Goal: Book appointment/travel/reservation

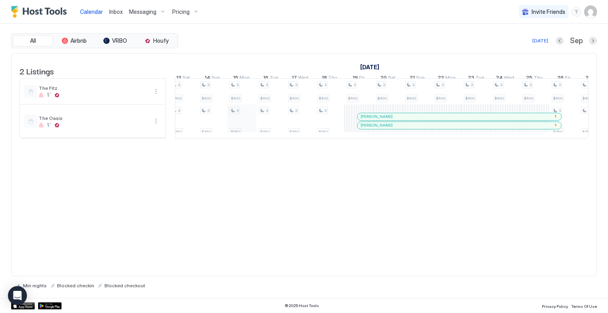
click at [245, 128] on div "3 $400 3 $350 3 $400 3 $350 3 $400 3 $350 3 $400 3 $350 3 $400 3 $350 3 $400 3 …" at bounding box center [608, 108] width 1582 height 59
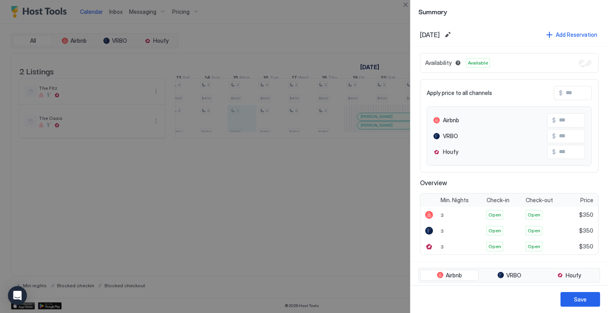
click at [392, 120] on div at bounding box center [304, 156] width 608 height 313
click at [391, 229] on div at bounding box center [304, 156] width 608 height 313
click at [406, 4] on button "Close" at bounding box center [406, 5] width 10 height 10
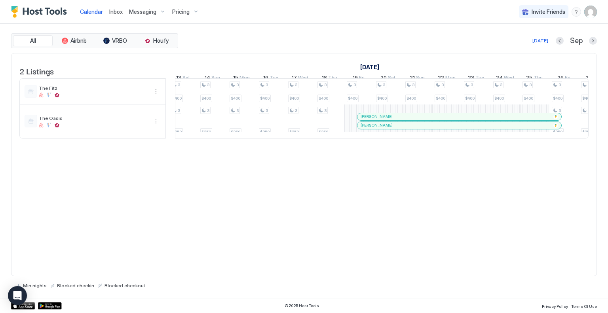
click at [402, 119] on div "[PERSON_NAME]" at bounding box center [459, 116] width 204 height 7
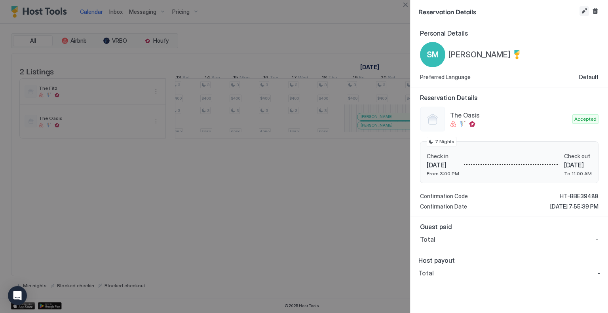
click at [583, 11] on button "Edit reservation" at bounding box center [585, 11] width 10 height 10
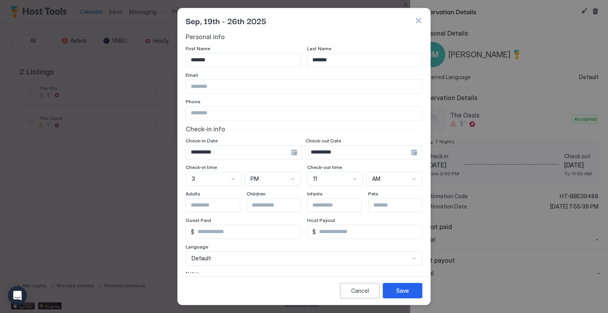
click at [293, 153] on div "**********" at bounding box center [244, 152] width 117 height 14
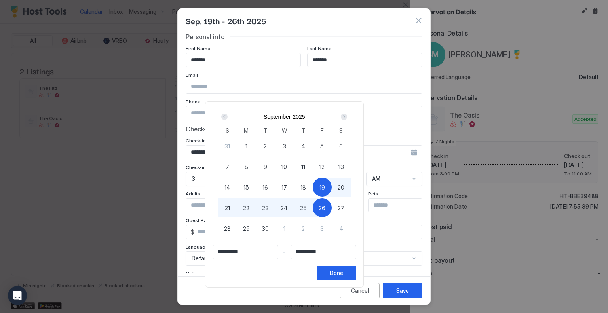
click at [249, 185] on span "15" at bounding box center [246, 187] width 6 height 8
type input "**********"
click at [249, 207] on span "22" at bounding box center [246, 208] width 6 height 8
type input "**********"
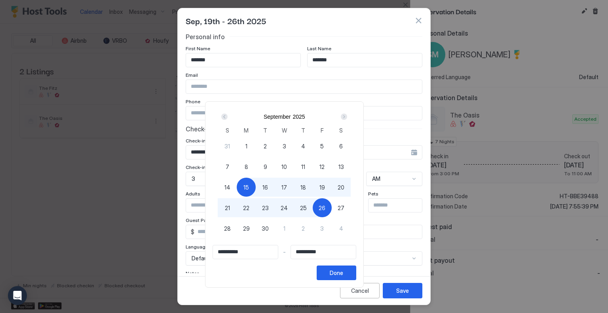
type input "**********"
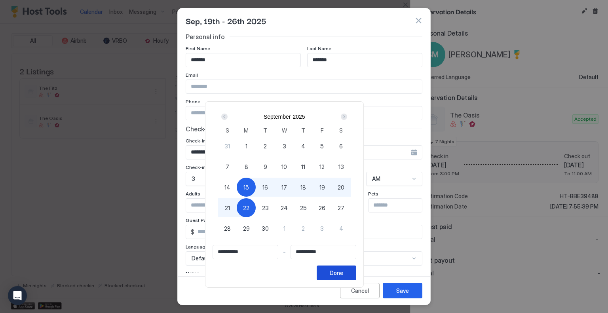
click at [356, 272] on button "Done" at bounding box center [337, 273] width 40 height 15
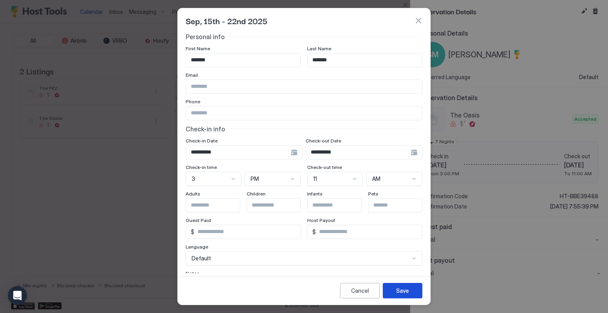
click at [399, 289] on div "Save" at bounding box center [402, 291] width 13 height 8
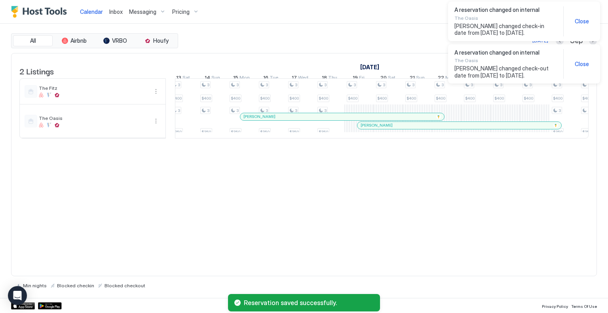
click at [577, 67] on span "Close" at bounding box center [582, 64] width 14 height 7
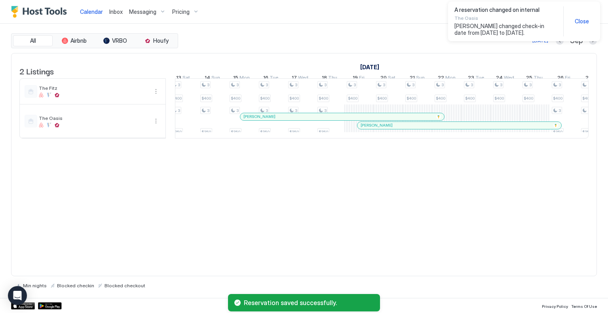
click at [580, 22] on span "Close" at bounding box center [582, 21] width 14 height 7
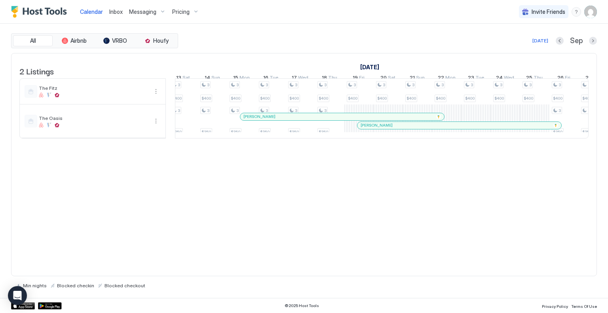
click at [443, 129] on div at bounding box center [444, 125] width 6 height 6
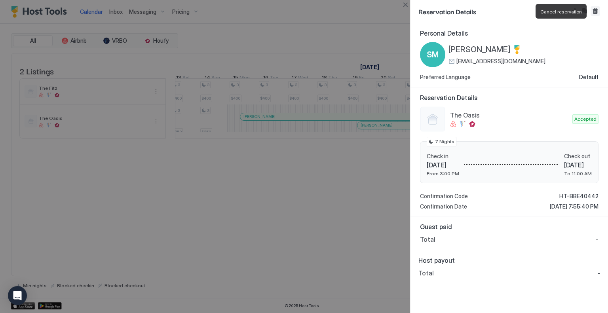
click at [593, 11] on button "Cancel reservation" at bounding box center [596, 11] width 10 height 10
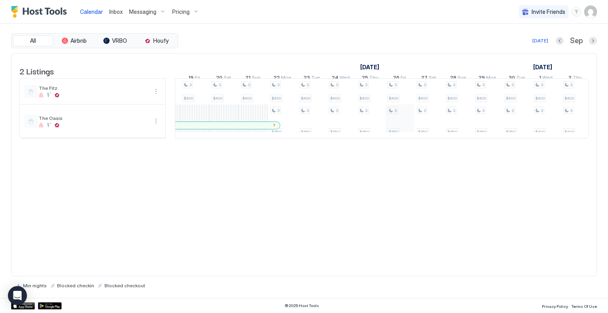
click at [399, 131] on div "3 $400 3 $350 3 $400 3 $350 3 $400 3 $350 3 $400 3 $350 3 $400 3 $350 3 $400 3 …" at bounding box center [444, 108] width 1582 height 59
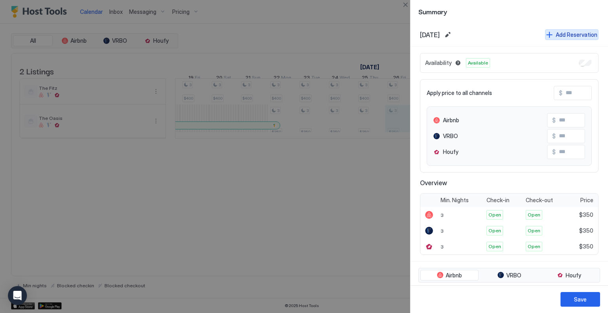
click at [550, 34] on button "Add Reservation" at bounding box center [571, 34] width 53 height 11
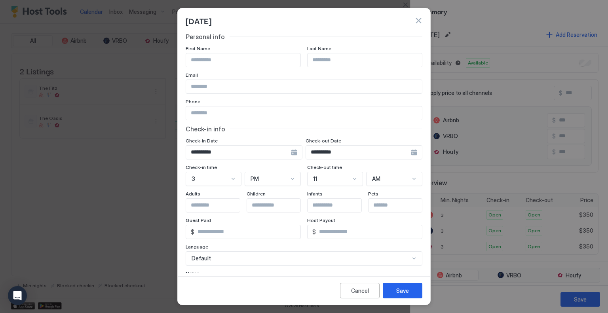
click at [302, 152] on div "**********" at bounding box center [244, 152] width 117 height 14
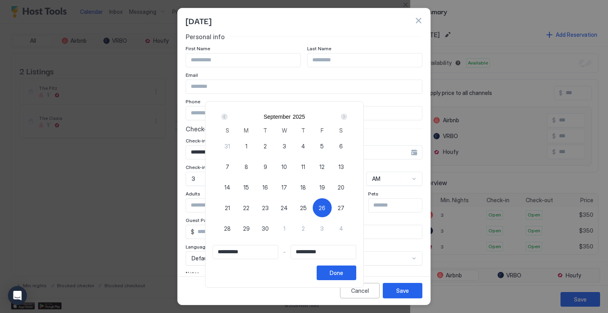
click at [347, 114] on div "Next" at bounding box center [344, 117] width 6 height 6
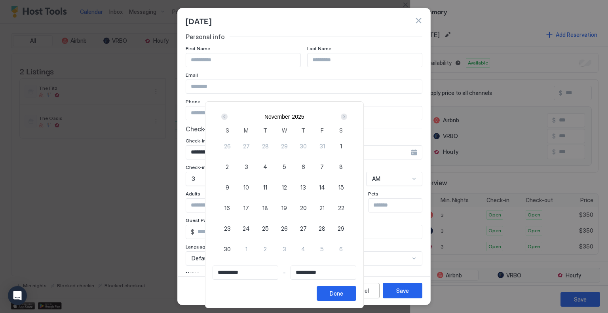
click at [324, 166] on span "7" at bounding box center [322, 167] width 4 height 8
type input "**********"
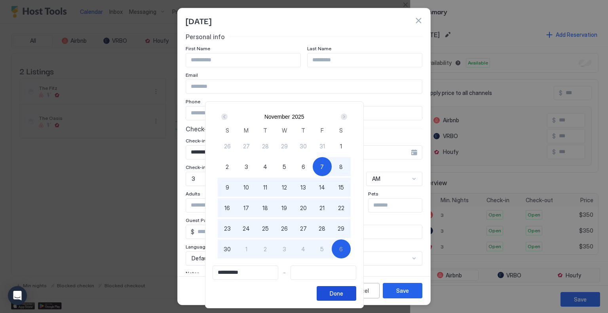
type input "**********"
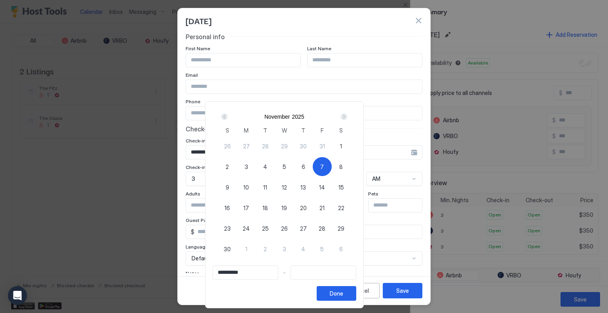
click at [228, 115] on div "Prev" at bounding box center [224, 117] width 6 height 6
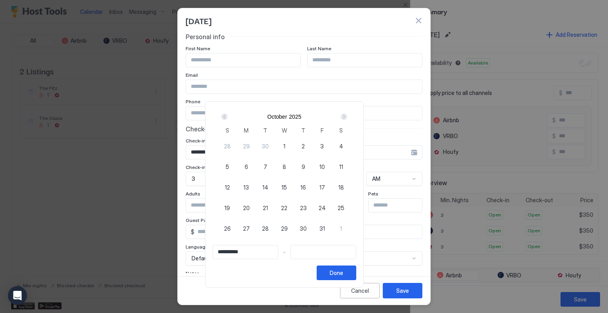
click at [228, 115] on div "Prev" at bounding box center [224, 117] width 6 height 6
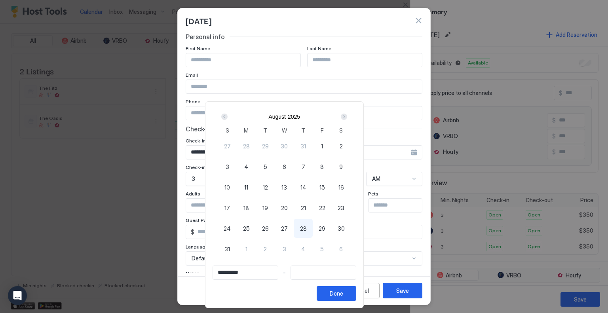
click at [347, 115] on div "Next" at bounding box center [344, 117] width 6 height 6
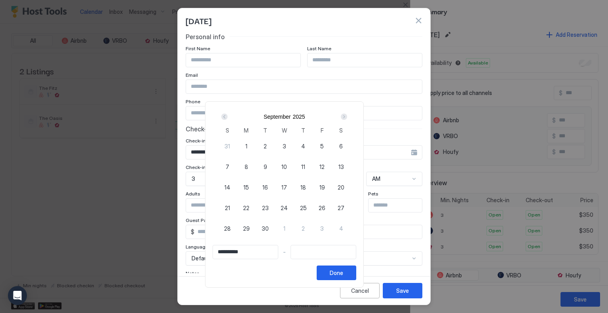
click at [325, 205] on span "26" at bounding box center [322, 208] width 7 height 8
type input "**********"
click at [347, 117] on div "Next" at bounding box center [344, 117] width 6 height 6
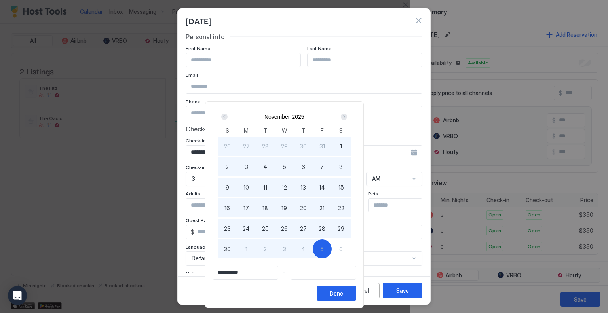
click at [325, 275] on input "Input Field" at bounding box center [323, 272] width 65 height 13
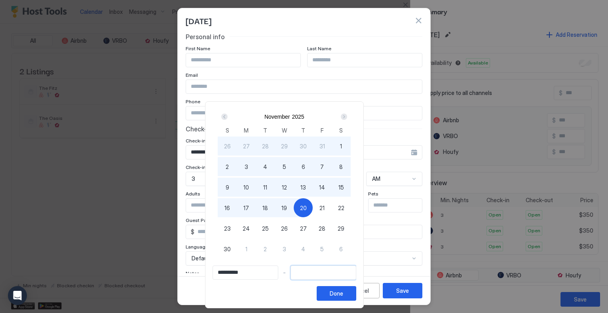
type input "**********"
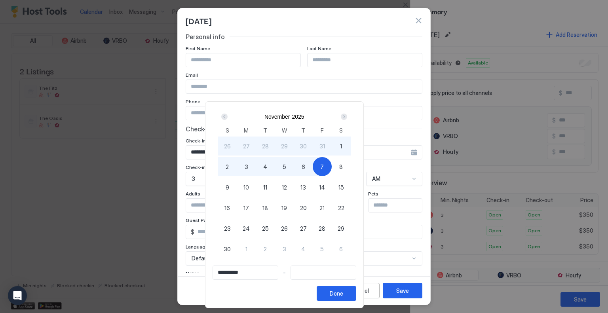
click at [324, 164] on span "7" at bounding box center [322, 167] width 4 height 8
type input "**********"
click at [343, 294] on div "Done" at bounding box center [336, 293] width 13 height 8
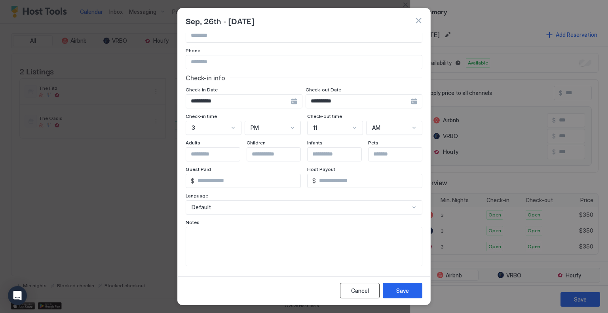
click at [353, 292] on div "Cancel" at bounding box center [360, 291] width 18 height 8
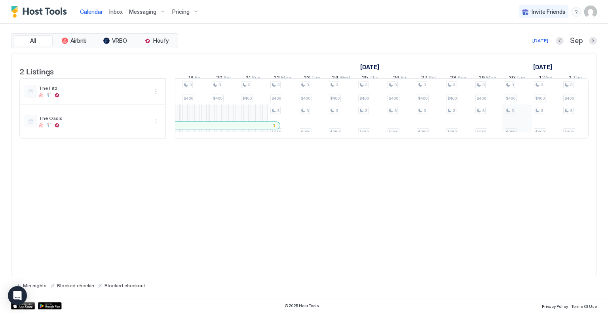
scroll to position [0, 668]
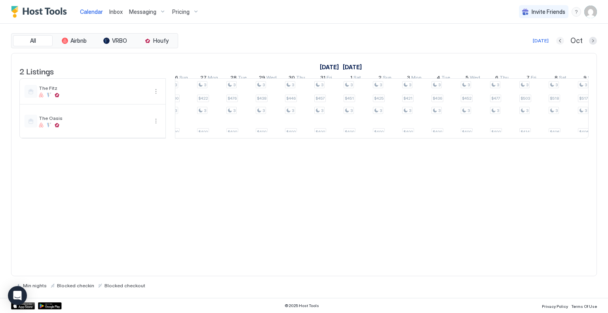
click at [563, 41] on button "Previous month" at bounding box center [560, 41] width 8 height 8
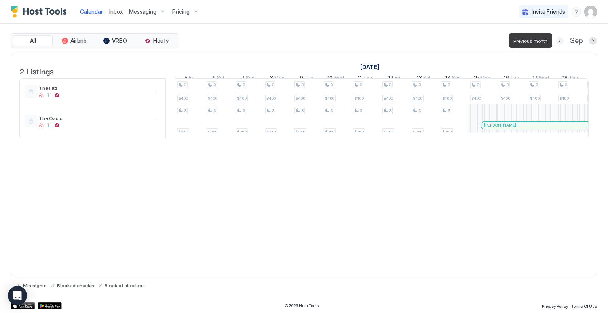
click at [563, 41] on button "Previous month" at bounding box center [560, 41] width 8 height 8
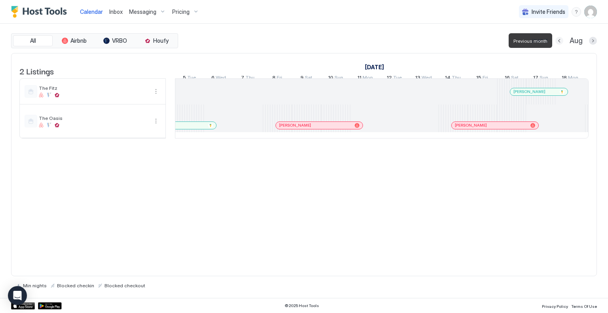
click at [563, 41] on button "Previous month" at bounding box center [559, 41] width 8 height 8
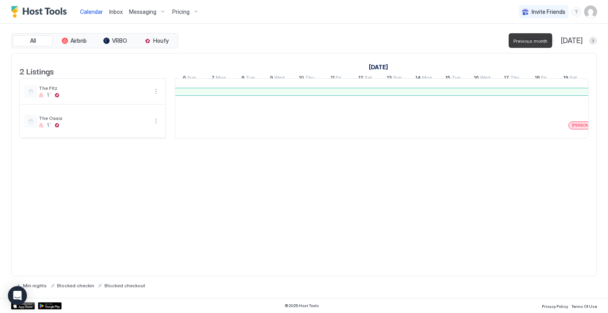
click at [555, 41] on button "Previous month" at bounding box center [551, 41] width 8 height 8
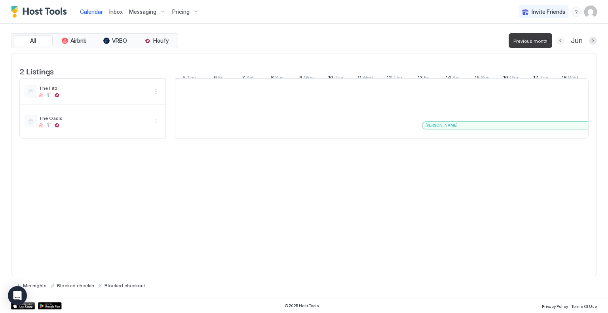
click at [563, 41] on button "Previous month" at bounding box center [561, 41] width 8 height 8
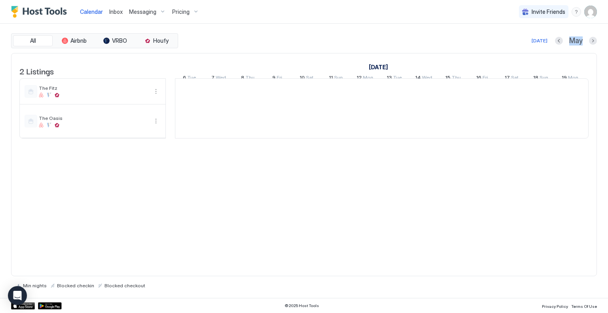
click at [563, 41] on div "May" at bounding box center [576, 40] width 42 height 9
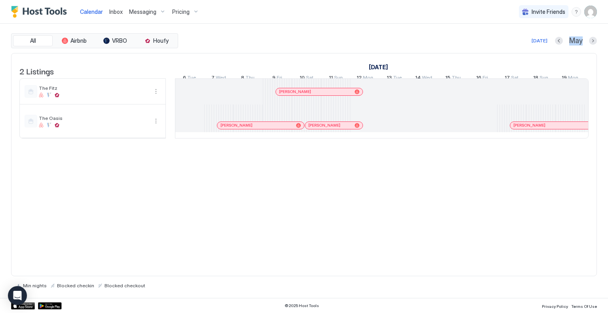
click at [563, 41] on div "May" at bounding box center [576, 40] width 42 height 9
click at [559, 40] on button "Previous month" at bounding box center [559, 41] width 8 height 8
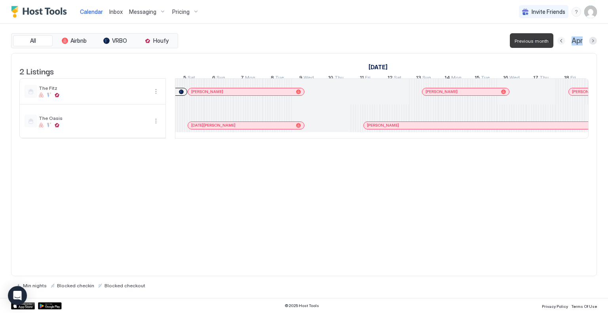
click at [559, 40] on button "Previous month" at bounding box center [561, 41] width 8 height 8
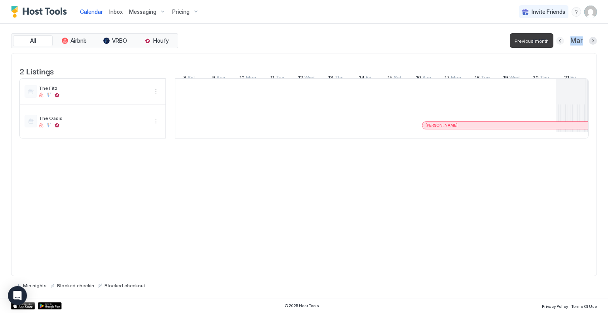
click at [559, 40] on button "Previous month" at bounding box center [560, 41] width 8 height 8
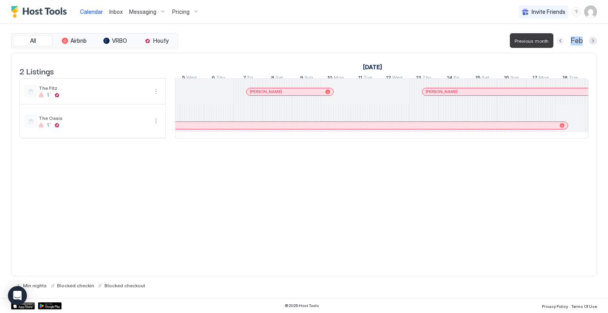
click at [559, 40] on button "Previous month" at bounding box center [561, 41] width 8 height 8
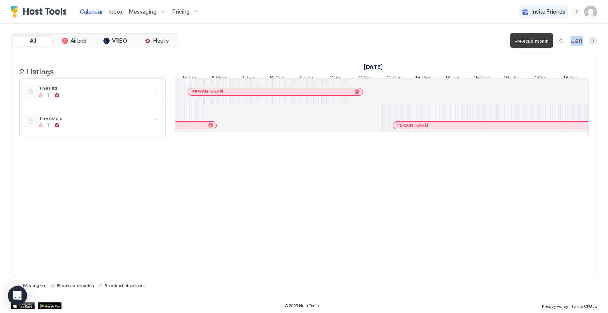
click at [559, 40] on button "Previous month" at bounding box center [561, 41] width 8 height 8
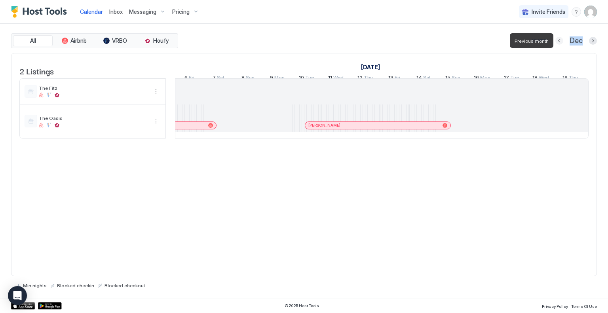
click at [559, 40] on button "Previous month" at bounding box center [559, 41] width 8 height 8
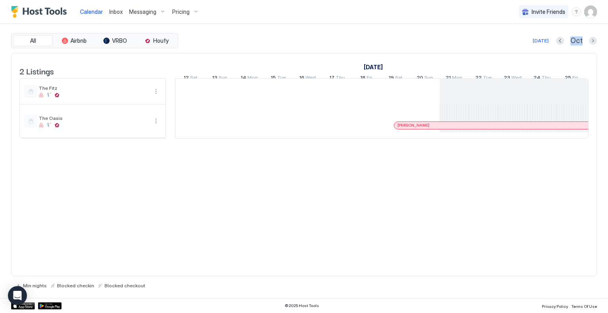
scroll to position [0, 243]
